Goal: Navigation & Orientation: Find specific page/section

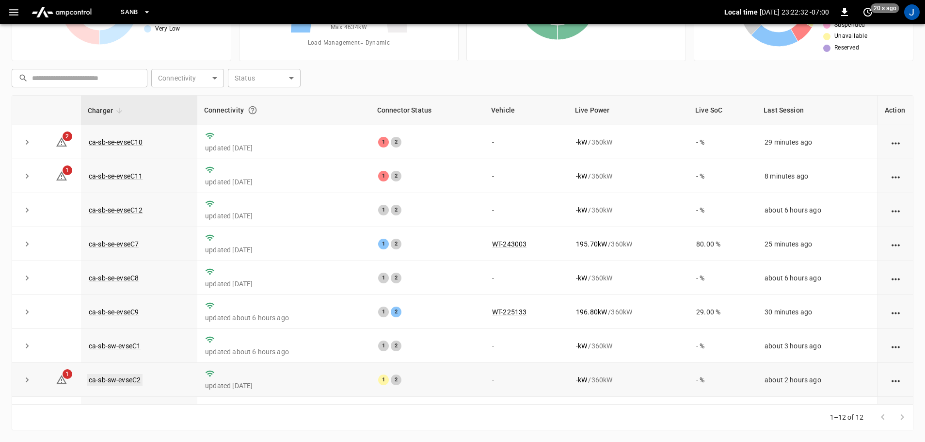
click at [108, 382] on link "ca-sb-sw-evseC2" at bounding box center [115, 380] width 56 height 12
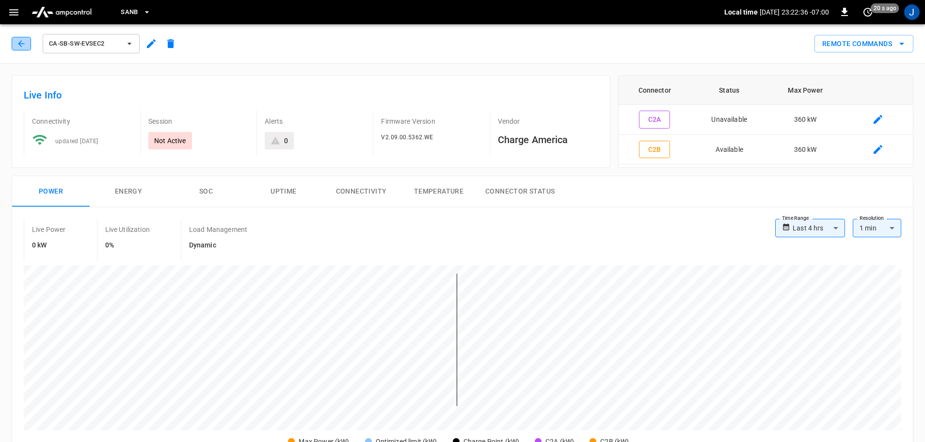
click at [24, 42] on icon "button" at bounding box center [21, 44] width 10 height 10
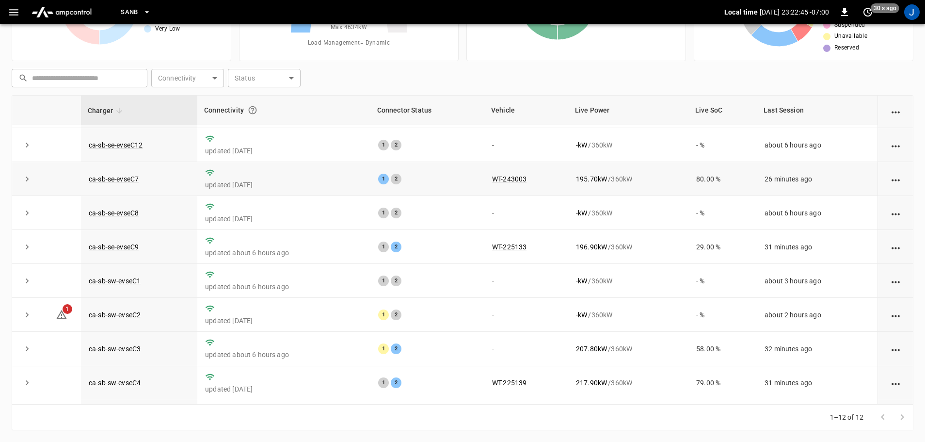
scroll to position [134, 0]
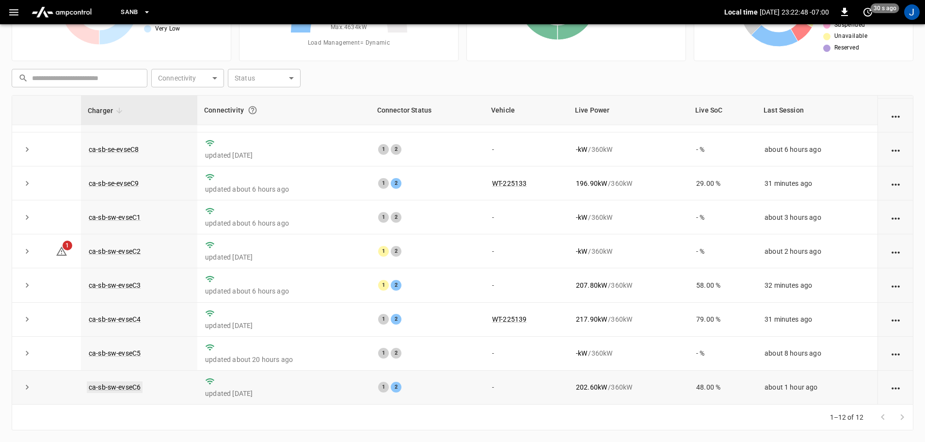
click at [121, 387] on link "ca-sb-sw-evseC6" at bounding box center [115, 387] width 56 height 12
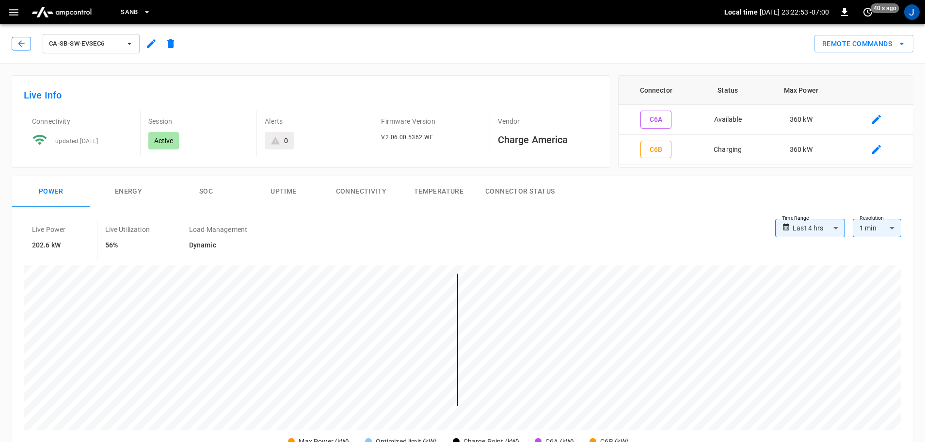
click at [19, 37] on button "button" at bounding box center [21, 44] width 19 height 14
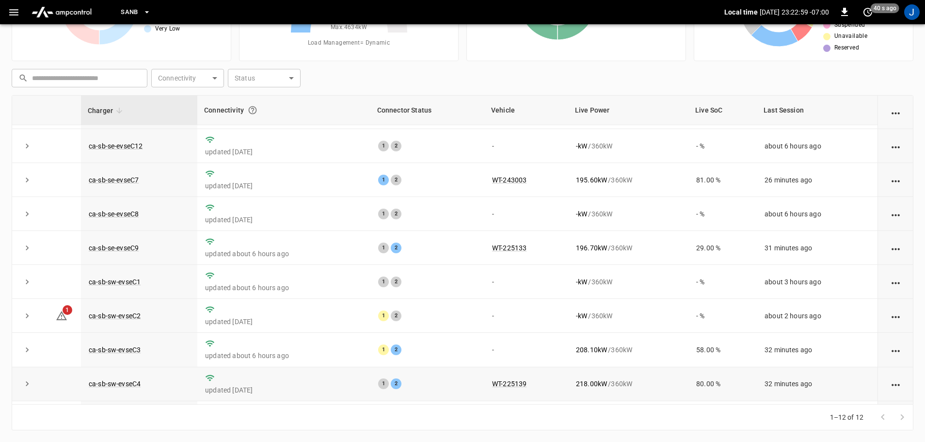
scroll to position [134, 0]
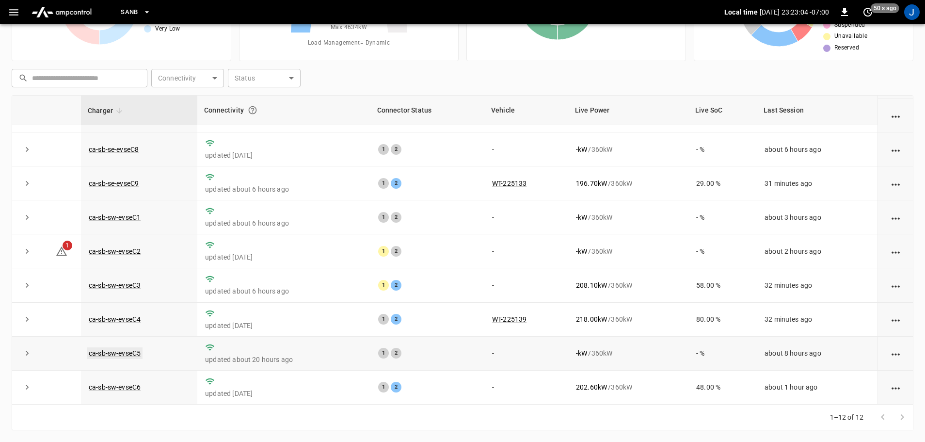
click at [121, 350] on link "ca-sb-sw-evseC5" at bounding box center [115, 353] width 56 height 12
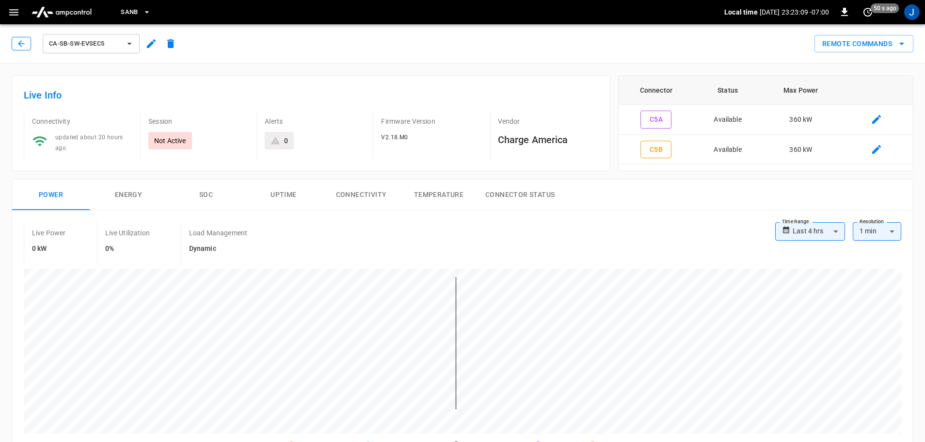
click at [17, 37] on button "button" at bounding box center [21, 44] width 19 height 14
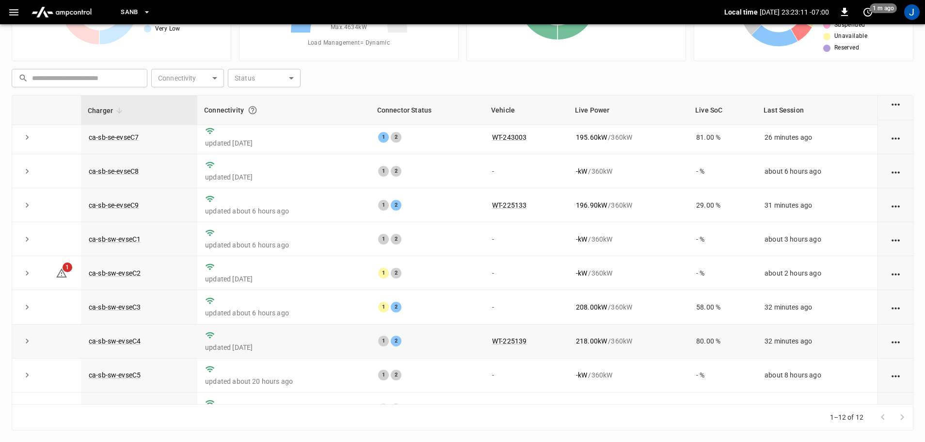
scroll to position [134, 0]
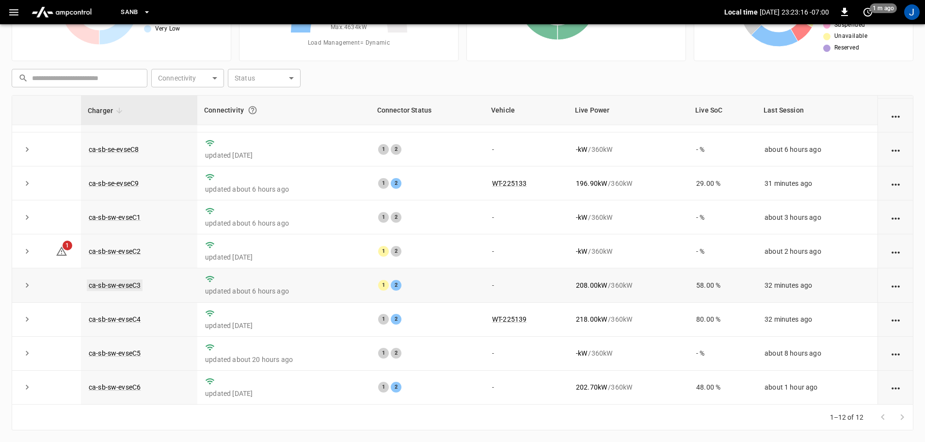
click at [117, 285] on link "ca-sb-sw-evseC3" at bounding box center [115, 285] width 56 height 12
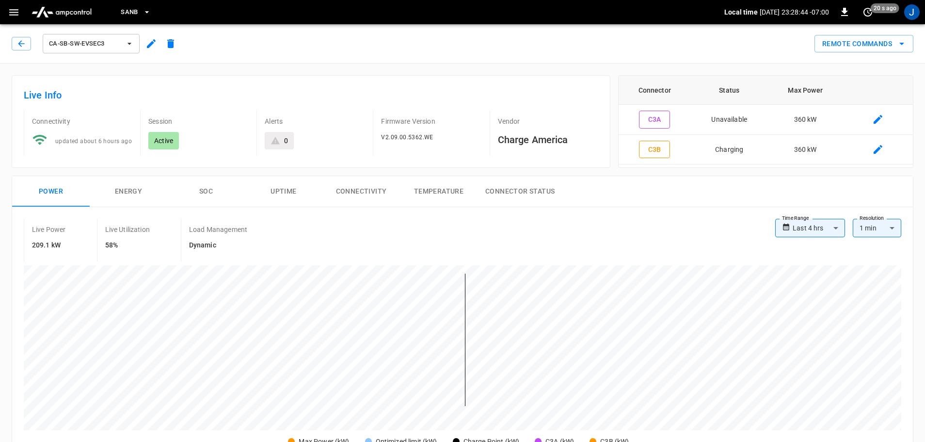
drag, startPoint x: 17, startPoint y: 47, endPoint x: 573, endPoint y: 161, distance: 567.6
click at [17, 47] on icon "button" at bounding box center [21, 44] width 10 height 10
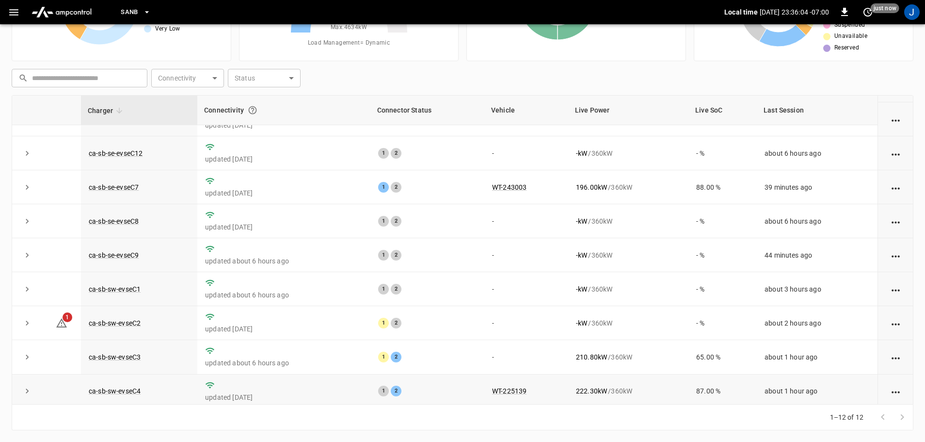
scroll to position [134, 0]
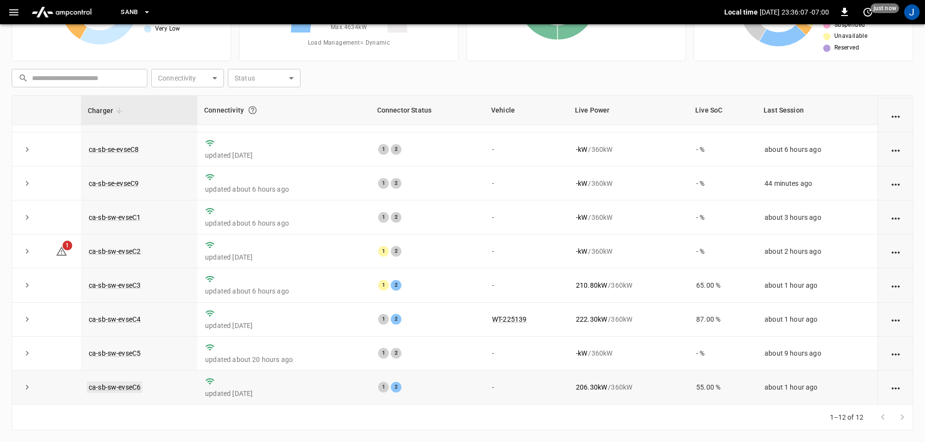
click at [111, 389] on link "ca-sb-sw-evseC6" at bounding box center [115, 387] width 56 height 12
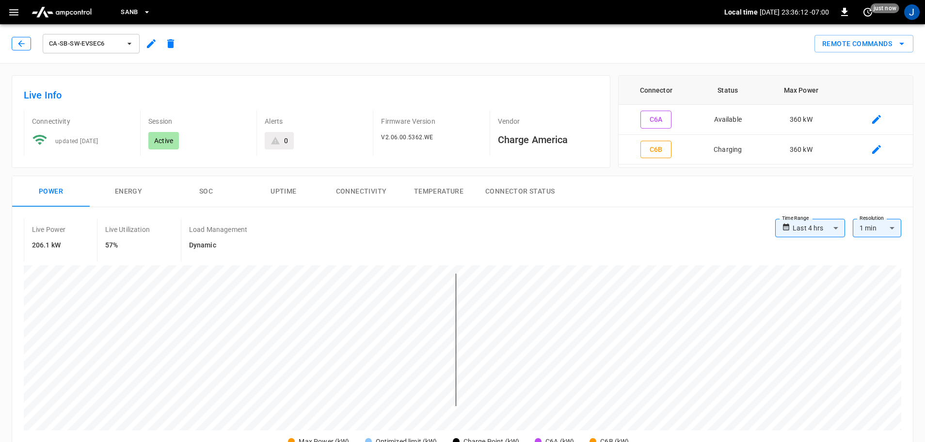
click at [16, 43] on icon "button" at bounding box center [21, 44] width 10 height 10
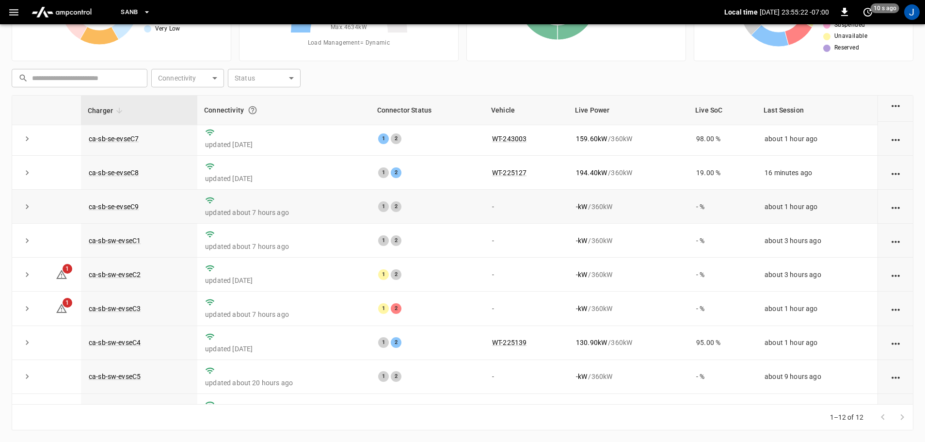
scroll to position [134, 0]
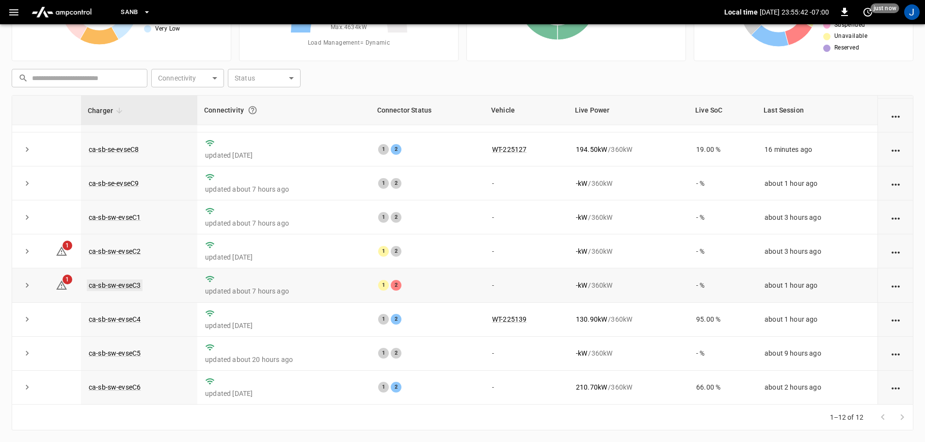
click at [108, 282] on link "ca-sb-sw-evseC3" at bounding box center [115, 285] width 56 height 12
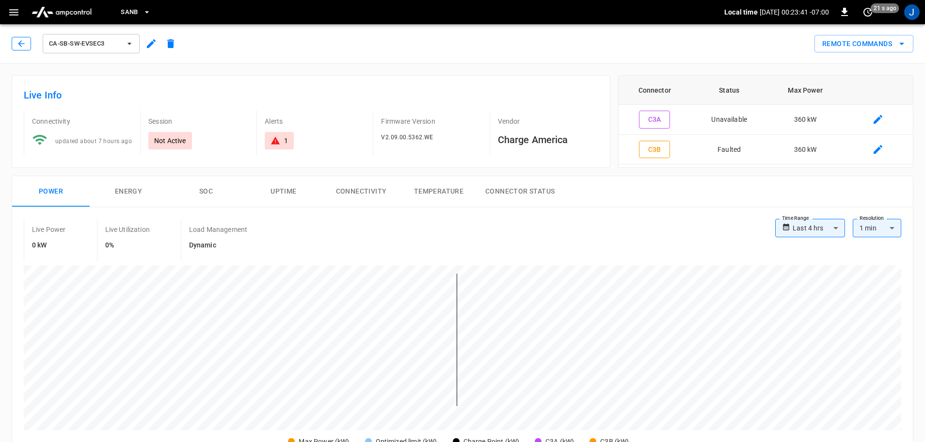
click at [18, 44] on icon "button" at bounding box center [21, 44] width 10 height 10
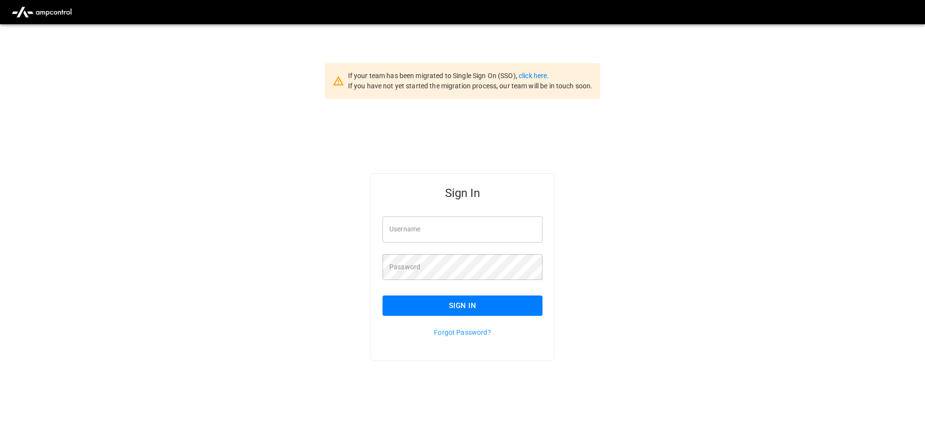
scroll to position [24, 0]
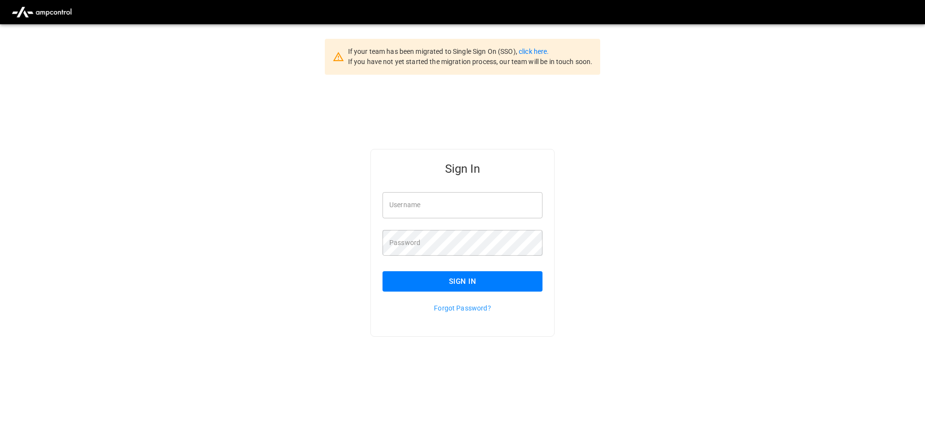
type input "**********"
click at [480, 201] on input "**********" at bounding box center [462, 205] width 160 height 26
click at [457, 279] on button "Sign In" at bounding box center [462, 281] width 160 height 20
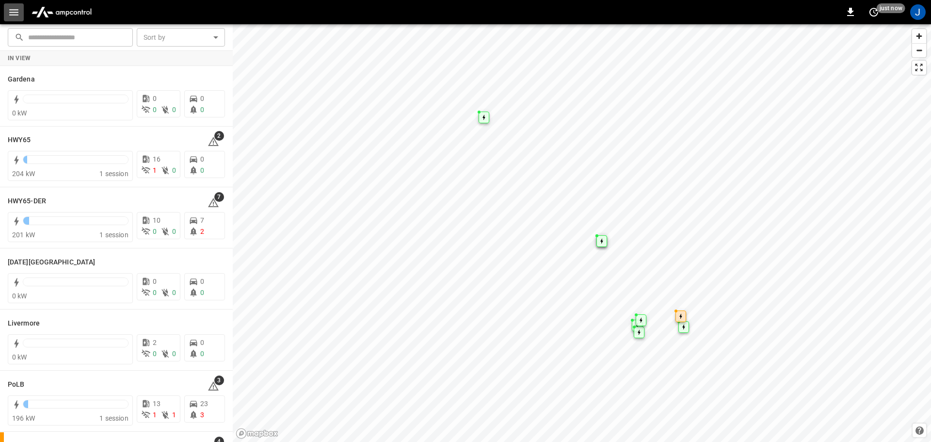
click at [15, 12] on icon "button" at bounding box center [13, 12] width 9 height 6
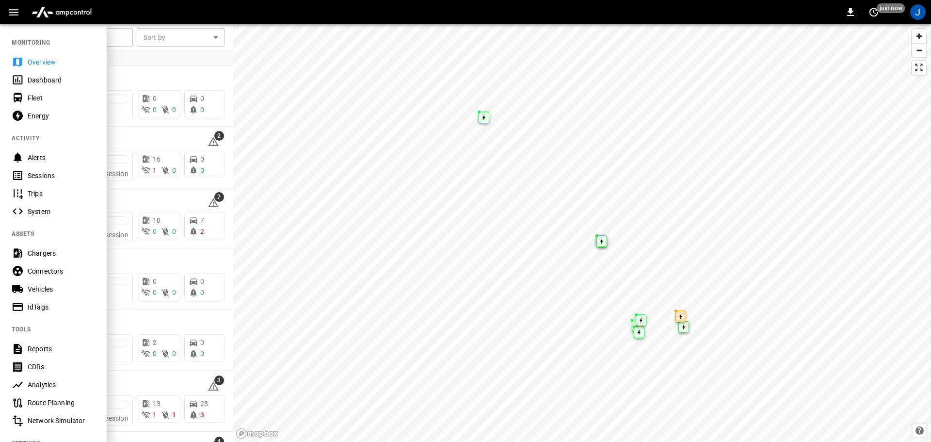
click at [39, 74] on div "Dashboard" at bounding box center [53, 80] width 107 height 18
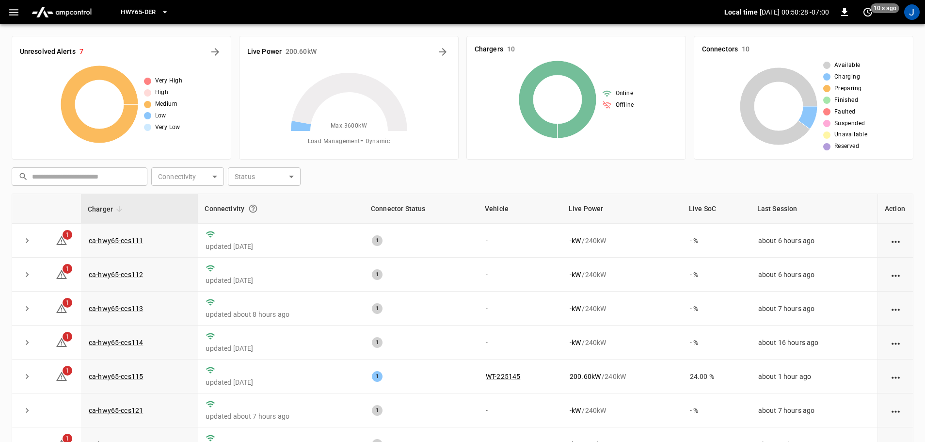
click at [164, 14] on icon "button" at bounding box center [165, 12] width 10 height 10
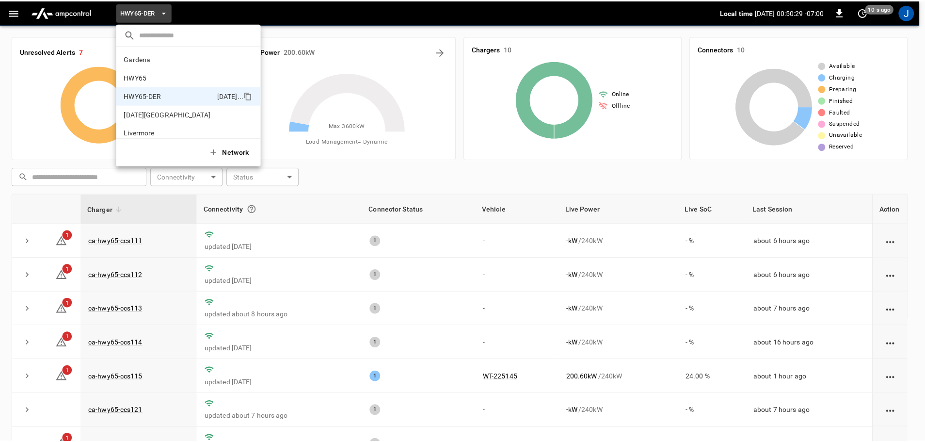
scroll to position [34, 0]
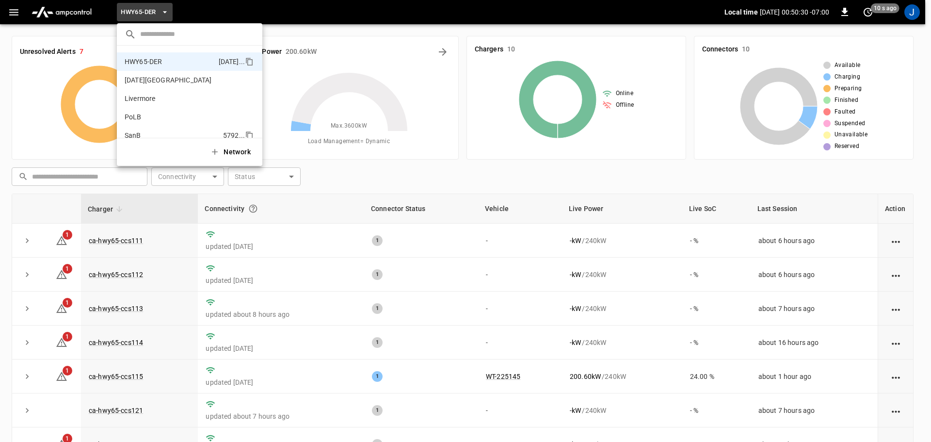
click at [133, 133] on p "SanB" at bounding box center [172, 135] width 95 height 10
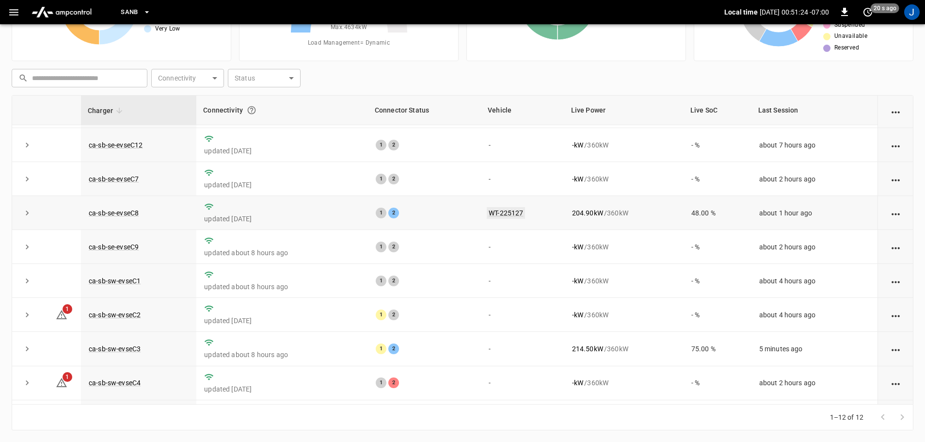
scroll to position [0, 0]
